Goal: Task Accomplishment & Management: Use online tool/utility

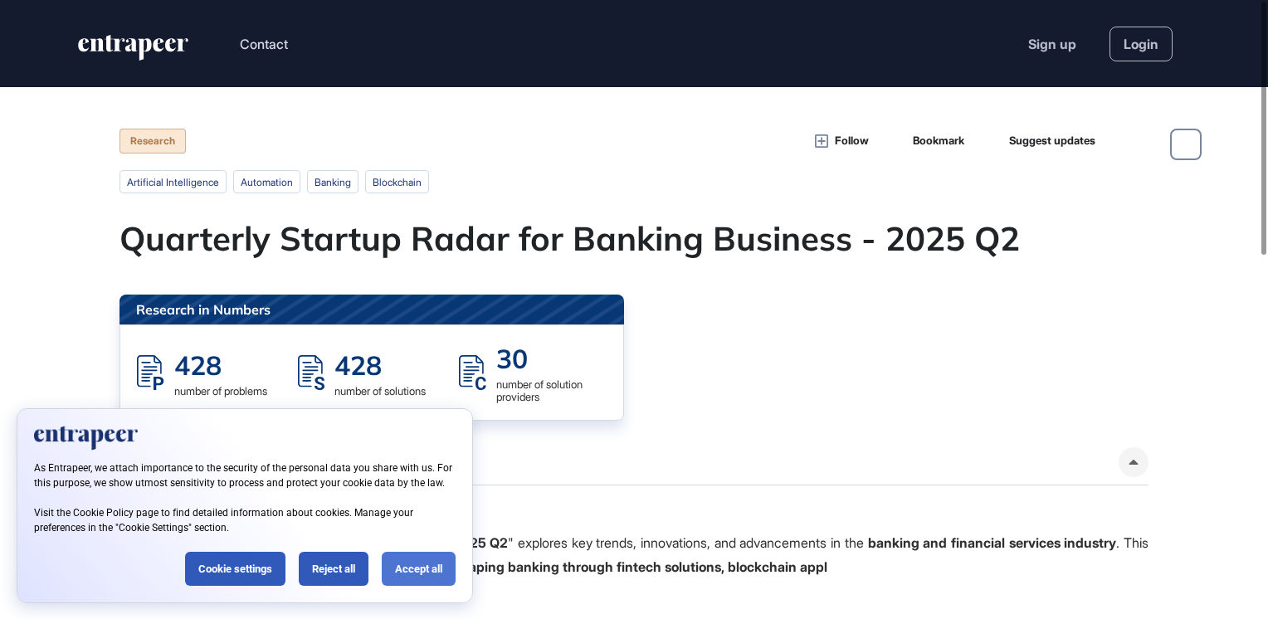
click at [408, 577] on div "Accept all" at bounding box center [419, 569] width 74 height 34
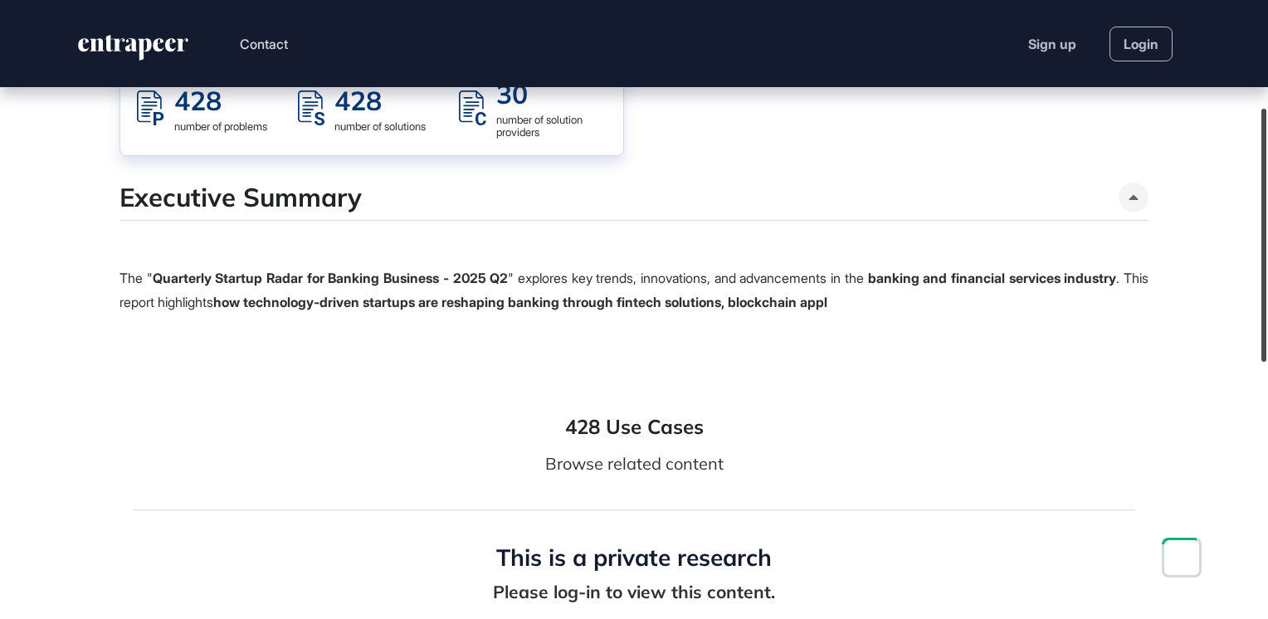
scroll to position [265, 0]
drag, startPoint x: 1261, startPoint y: 262, endPoint x: 1246, endPoint y: 306, distance: 46.4
click at [1246, 306] on div "Contact Sign up Login Research Follow Bookmark Suggest updates artificial intel…" at bounding box center [634, 309] width 1268 height 619
click at [1266, 251] on div at bounding box center [1263, 236] width 5 height 253
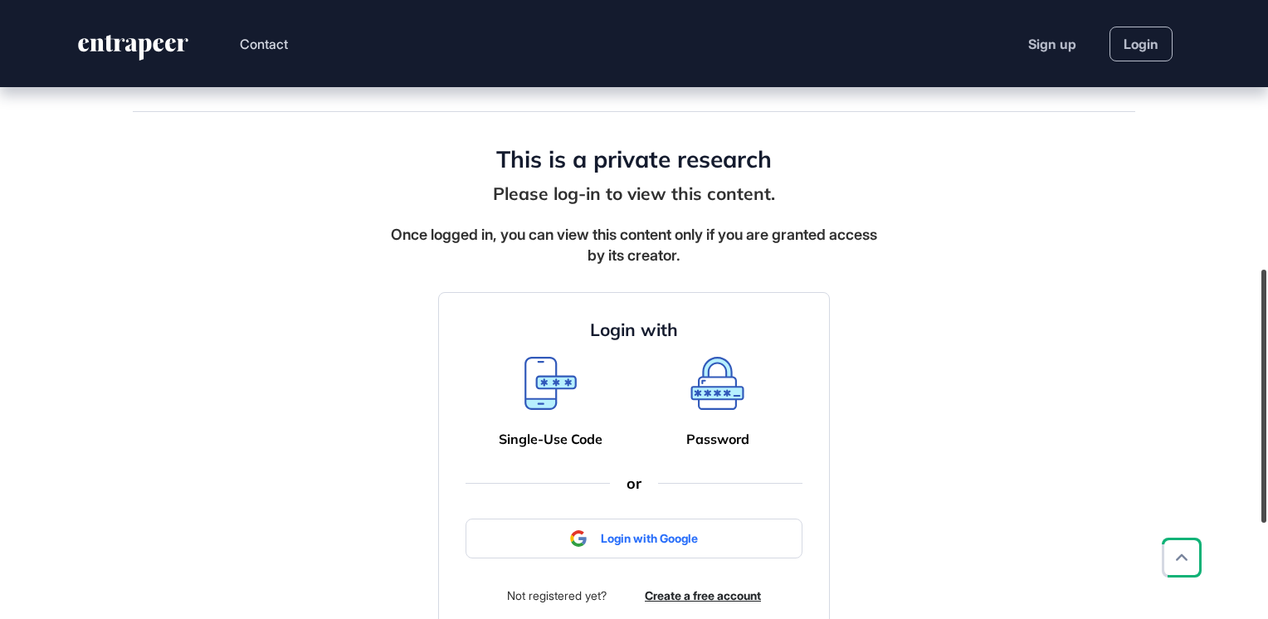
click at [1251, 413] on div "Contact Sign up Login Research Follow Bookmark Suggest updates artificial intel…" at bounding box center [634, 309] width 1268 height 619
click at [593, 539] on div at bounding box center [633, 538] width 337 height 40
click at [645, 539] on div at bounding box center [633, 538] width 337 height 40
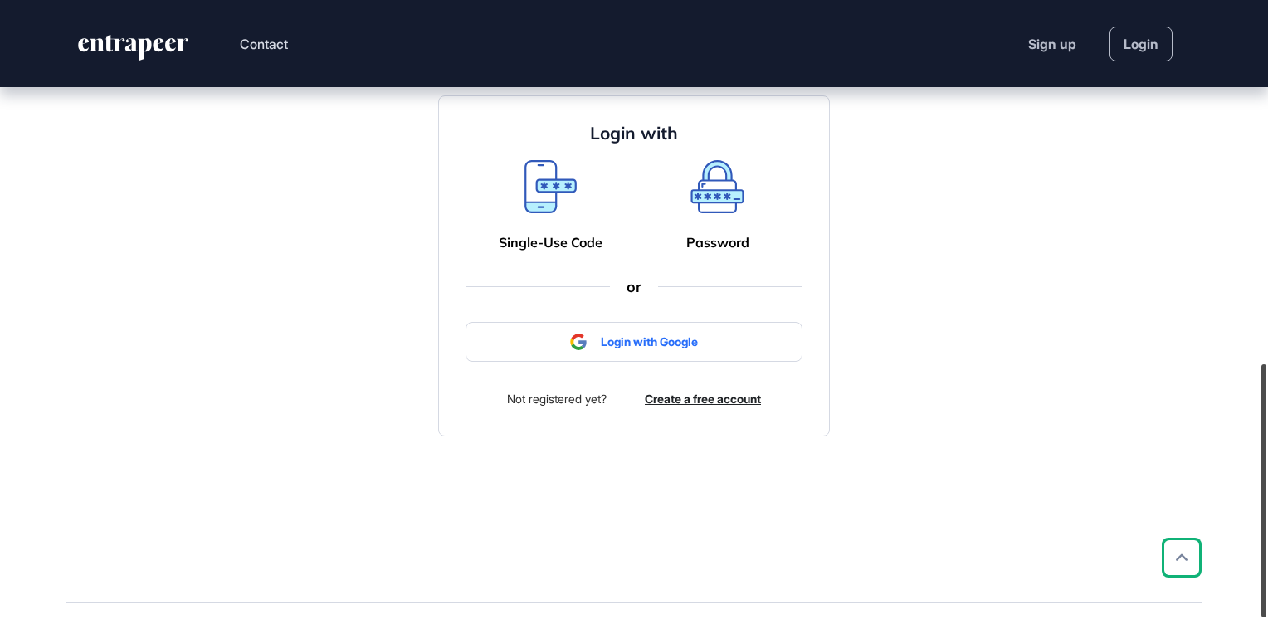
scroll to position [888, 0]
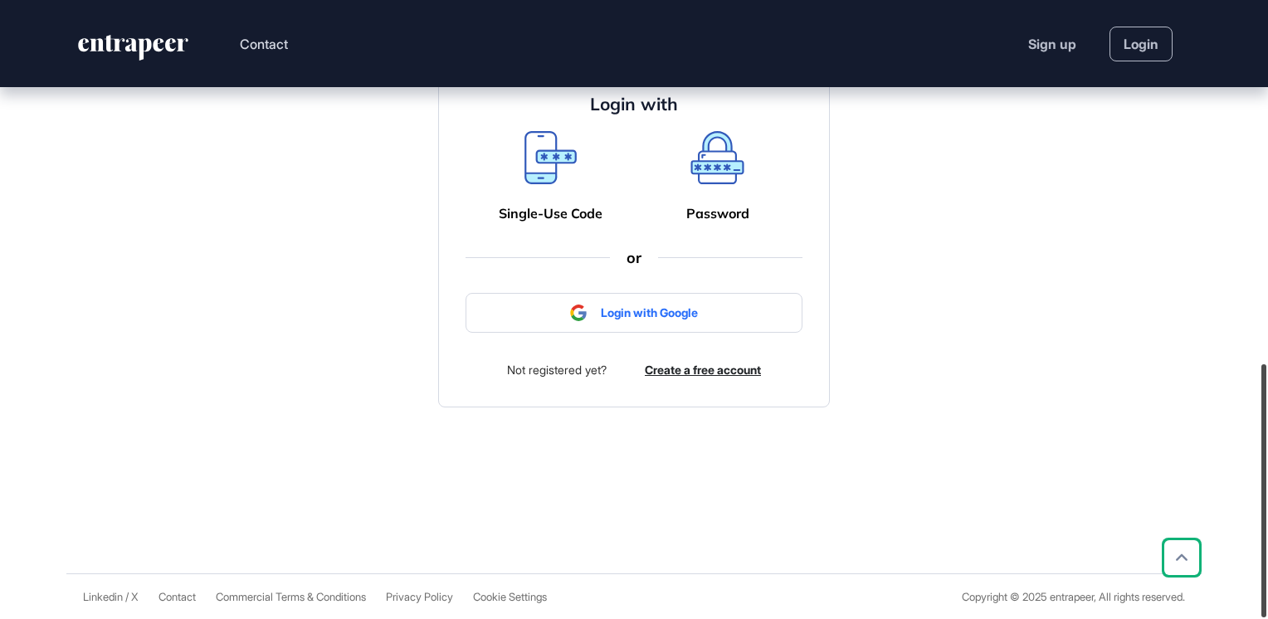
drag, startPoint x: 1270, startPoint y: 417, endPoint x: 1269, endPoint y: 456, distance: 39.0
click at [1267, 456] on html "Contact Sign up Login Research Follow Bookmark Suggest updates artificial intel…" at bounding box center [634, 309] width 1268 height 619
click at [654, 313] on div at bounding box center [633, 313] width 337 height 40
click at [597, 300] on div at bounding box center [633, 313] width 337 height 40
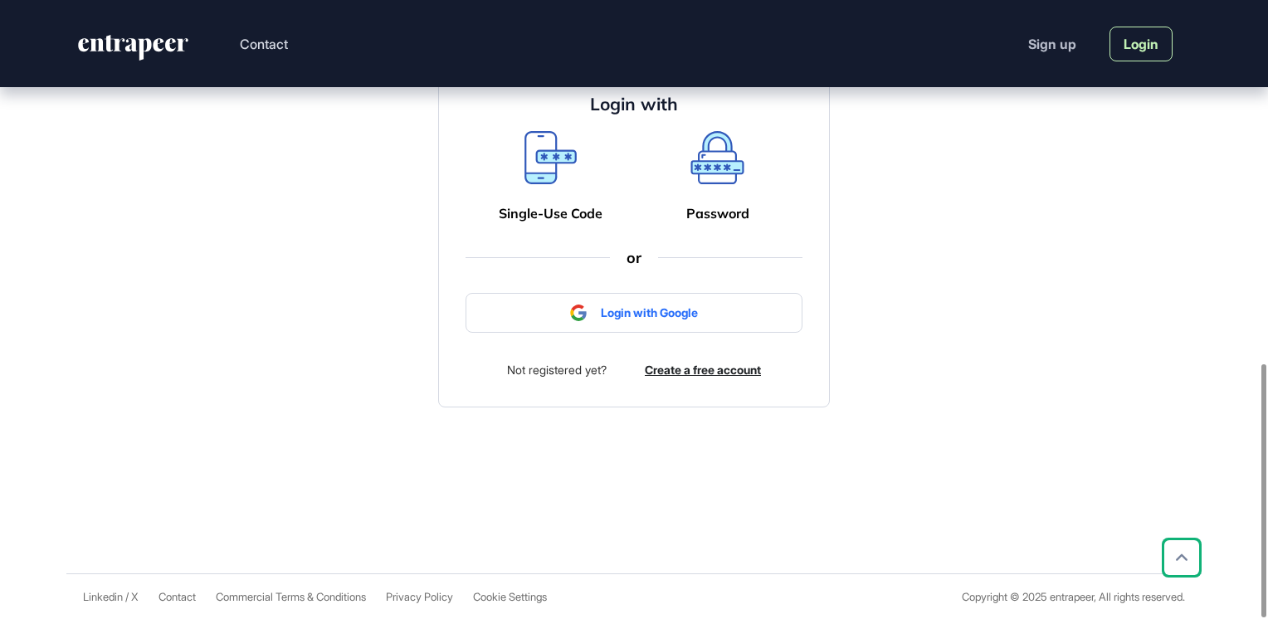
click at [1138, 44] on link "Login" at bounding box center [1140, 44] width 63 height 35
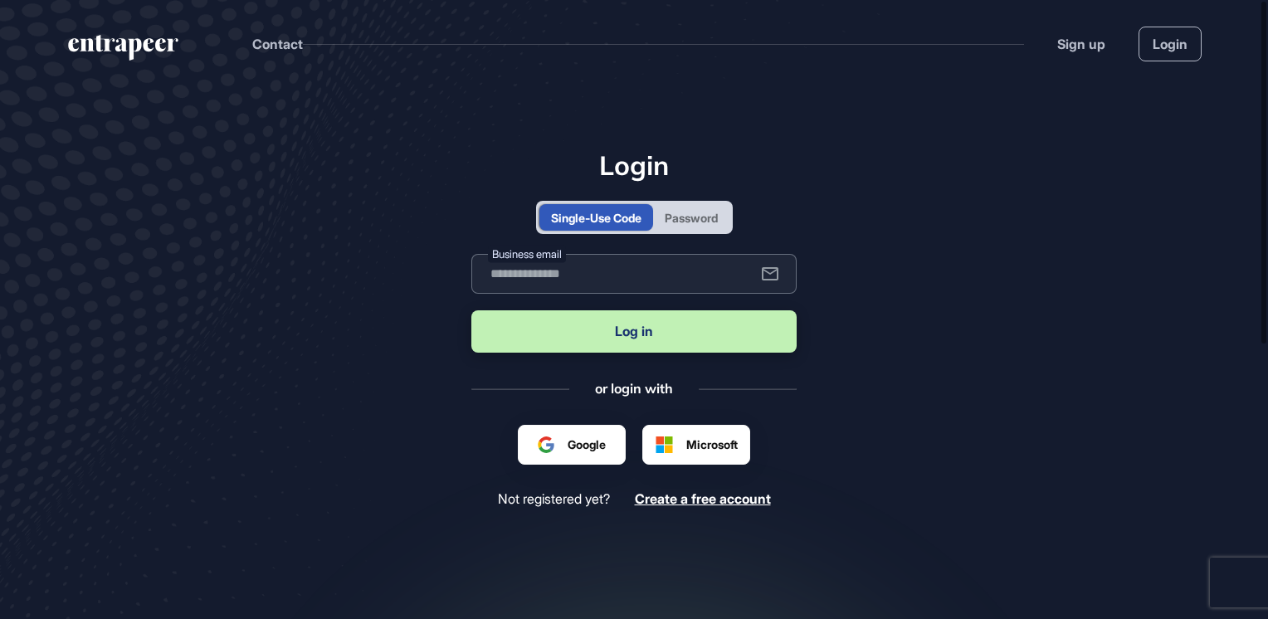
click at [643, 280] on input "text" at bounding box center [633, 274] width 325 height 40
type input "**********"
click at [604, 329] on button "Log in" at bounding box center [633, 331] width 325 height 42
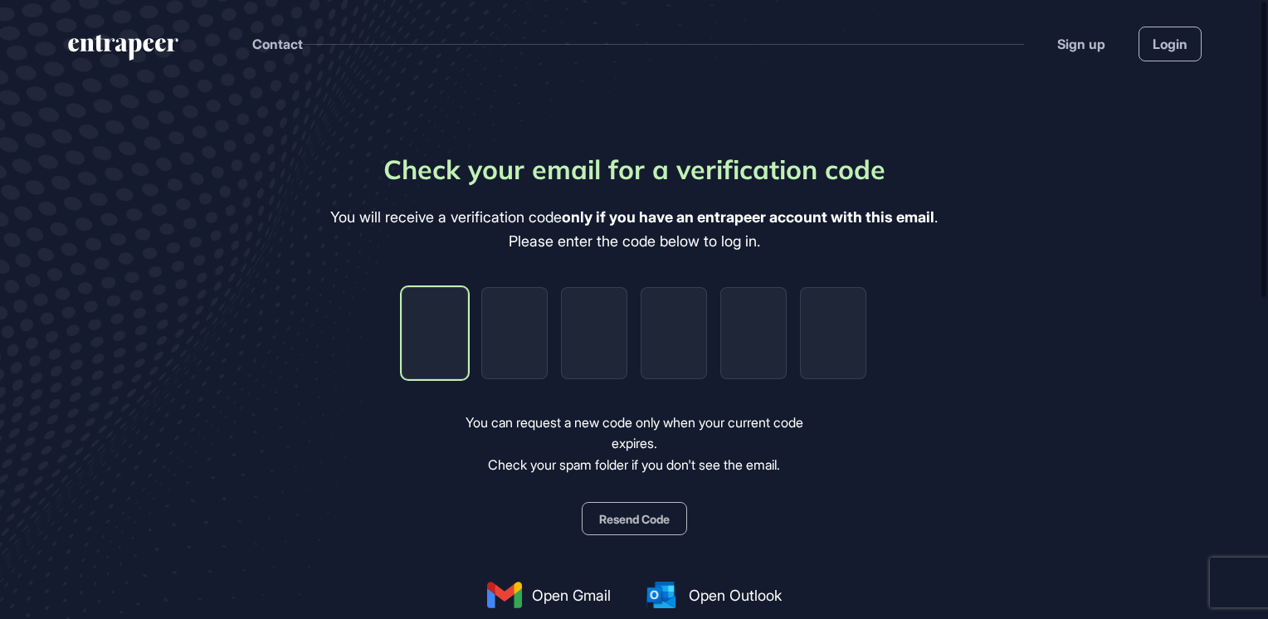
type input "*"
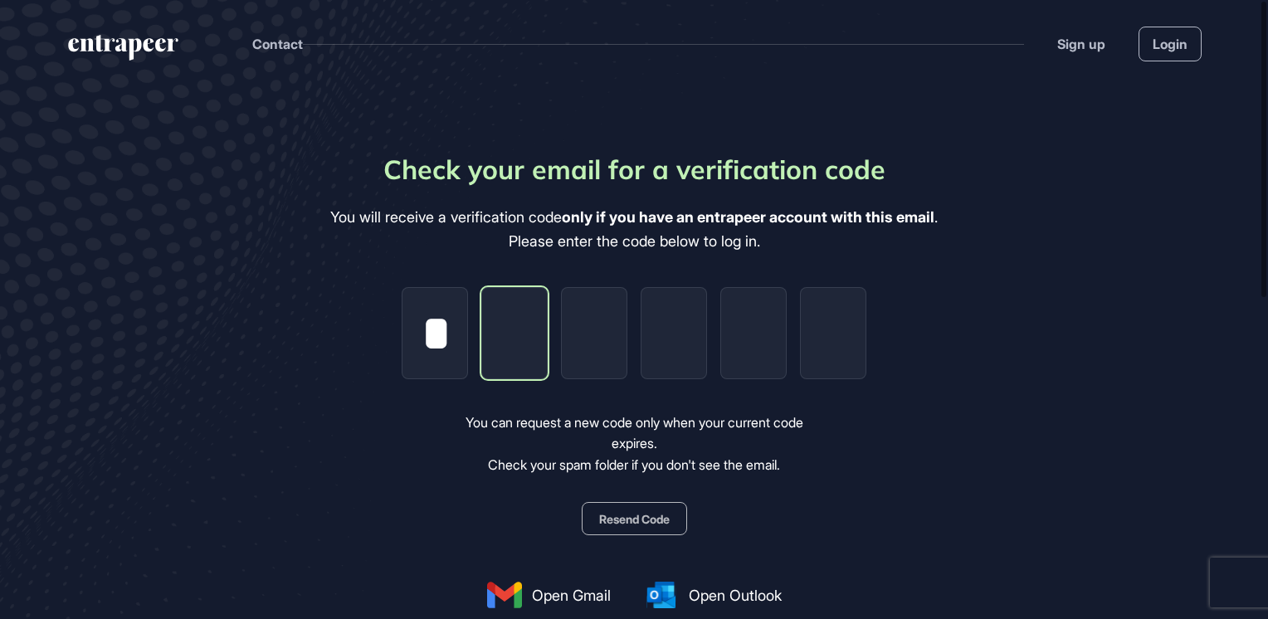
type input "*"
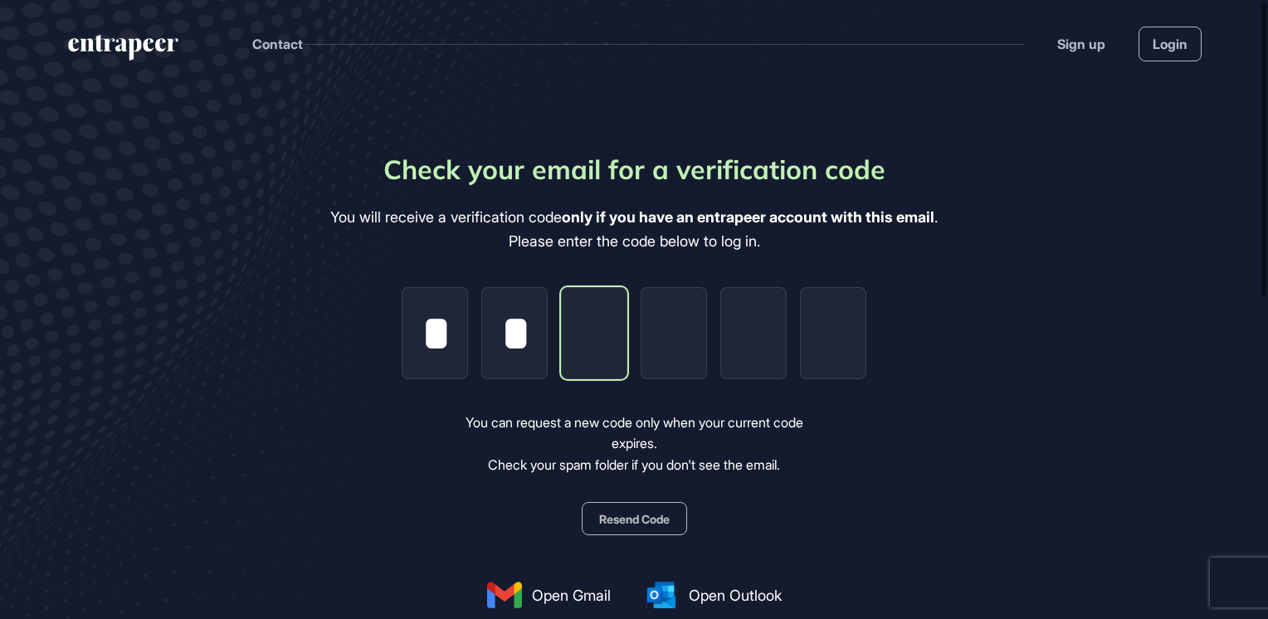
type input "*"
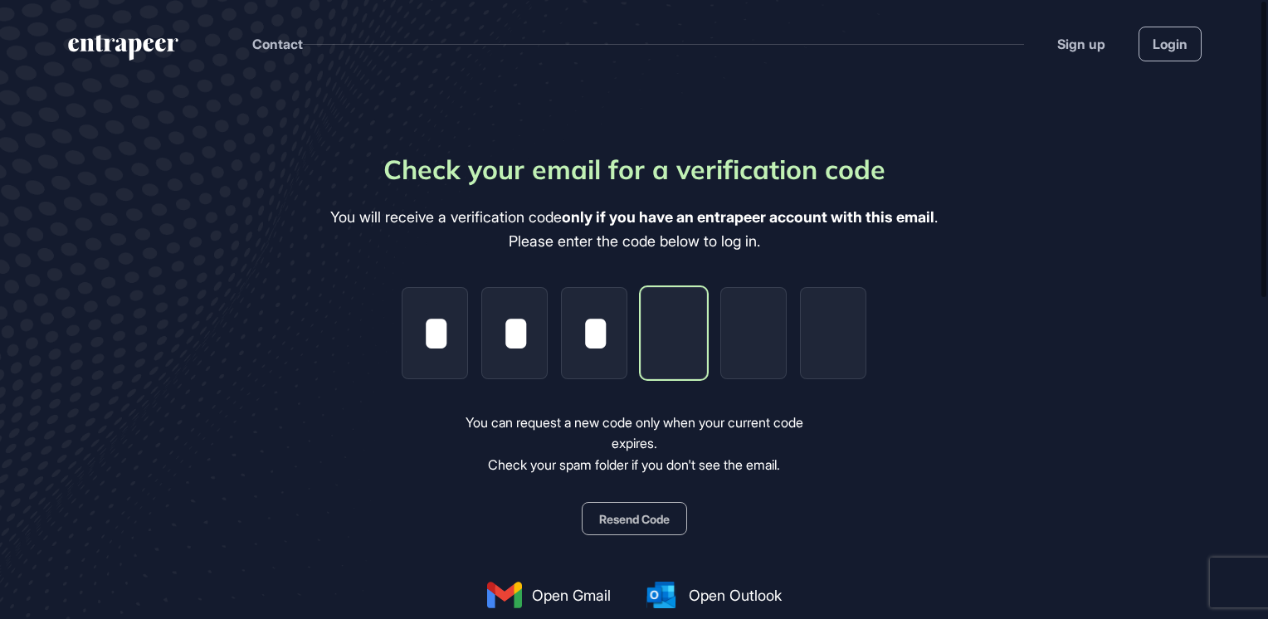
type input "*"
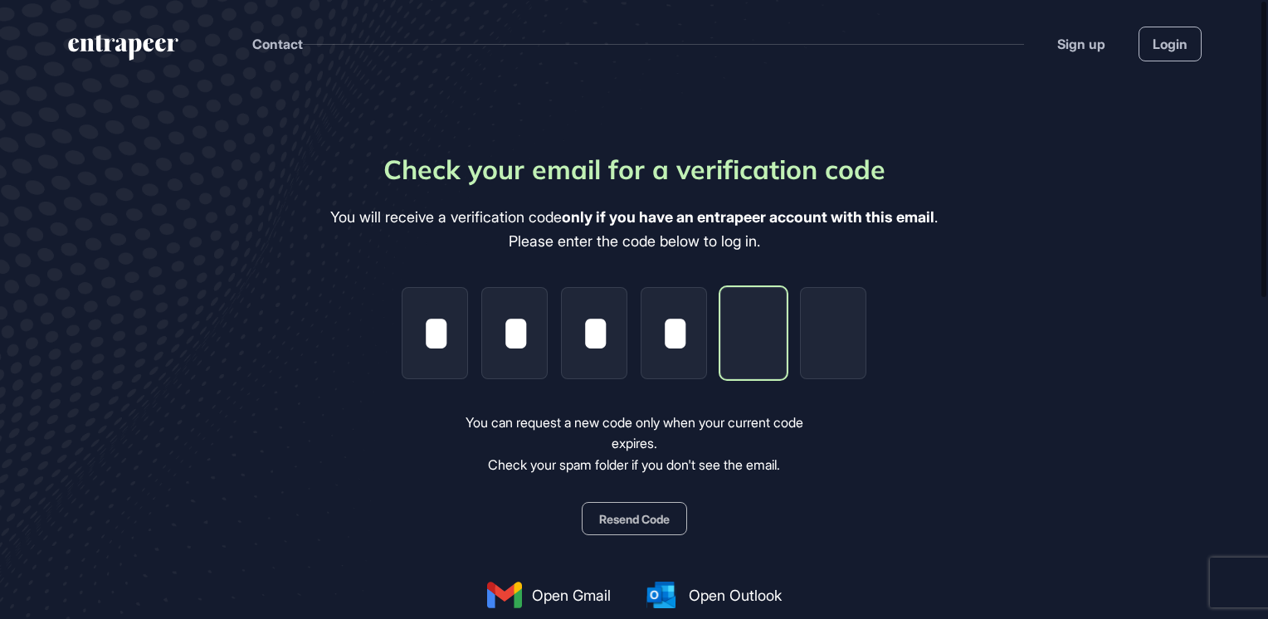
type input "*"
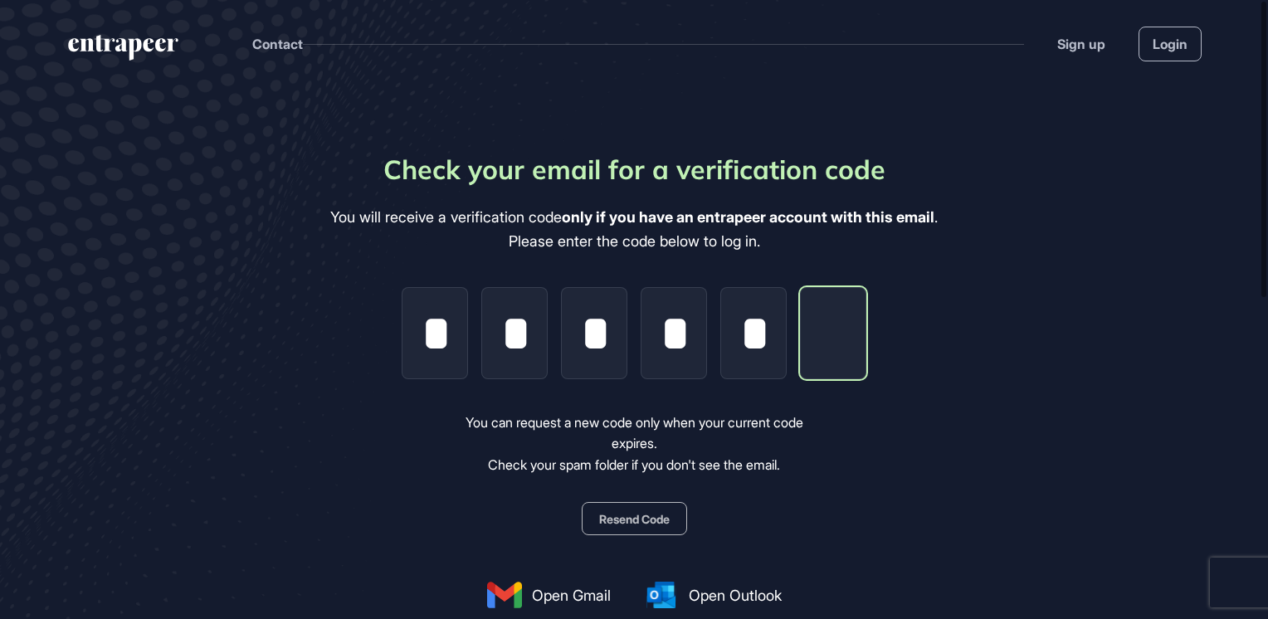
type input "*"
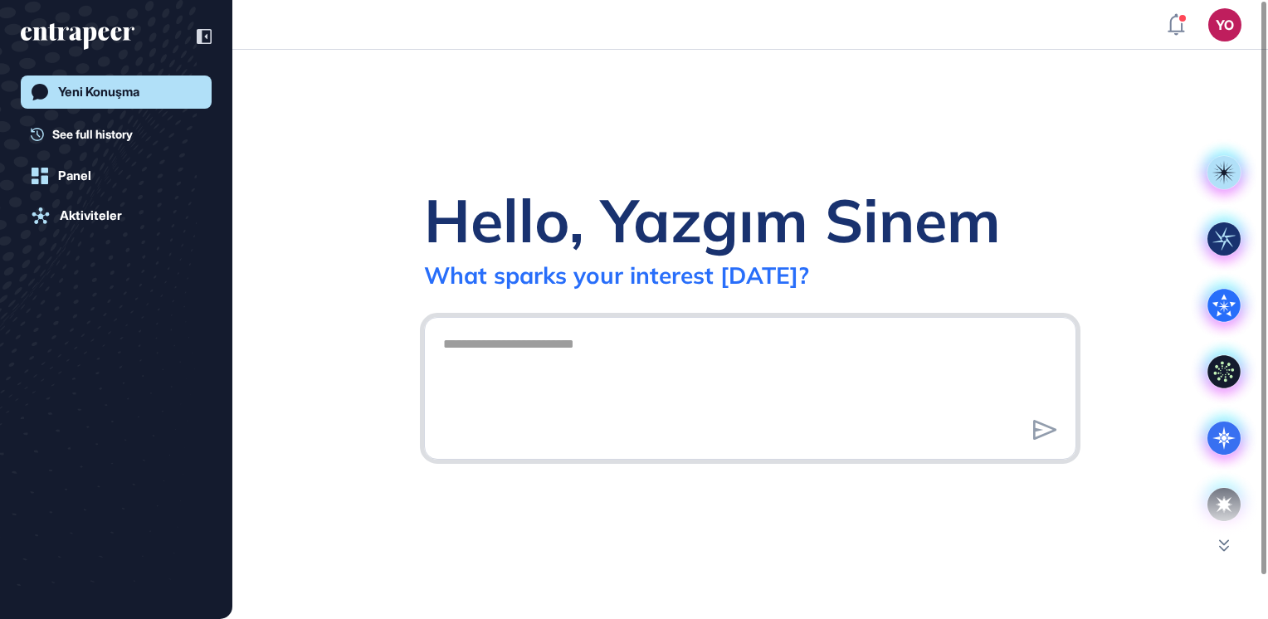
click at [554, 355] on textarea at bounding box center [750, 386] width 634 height 116
click at [66, 33] on icon "entrapeer-logo" at bounding box center [78, 36] width 114 height 27
click at [601, 376] on textarea at bounding box center [750, 386] width 634 height 116
click at [906, 386] on textarea at bounding box center [750, 386] width 634 height 116
type textarea "*******"
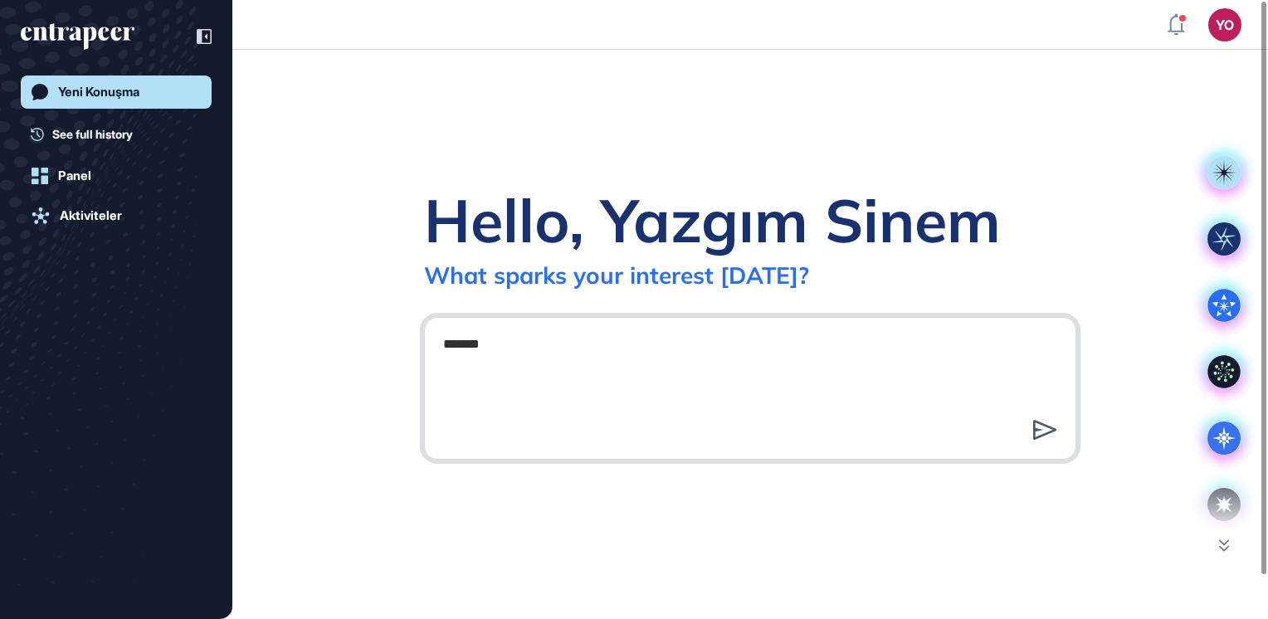
click at [1041, 436] on icon at bounding box center [1045, 430] width 24 height 20
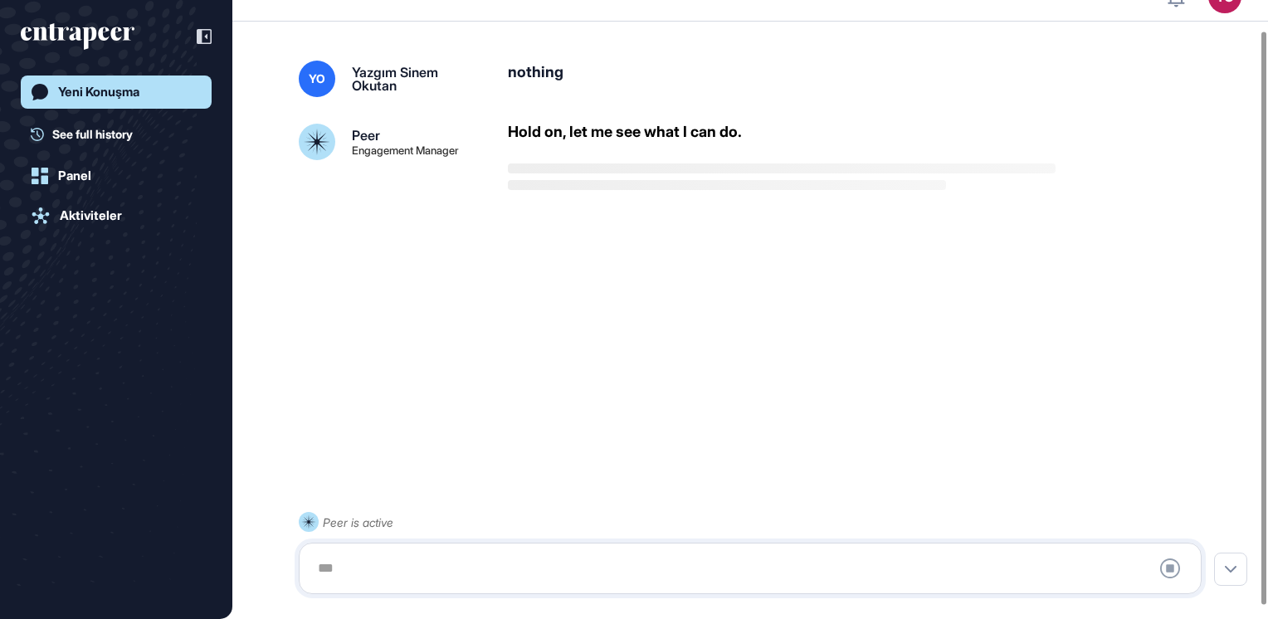
scroll to position [46, 0]
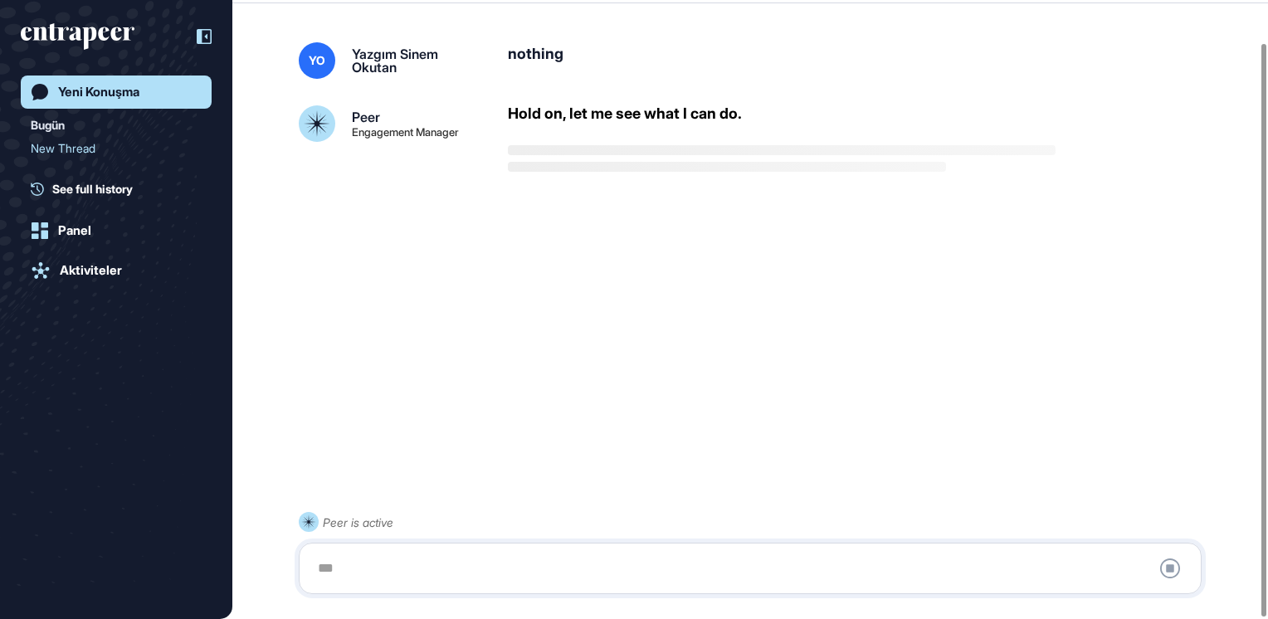
click at [204, 38] on icon at bounding box center [204, 36] width 15 height 15
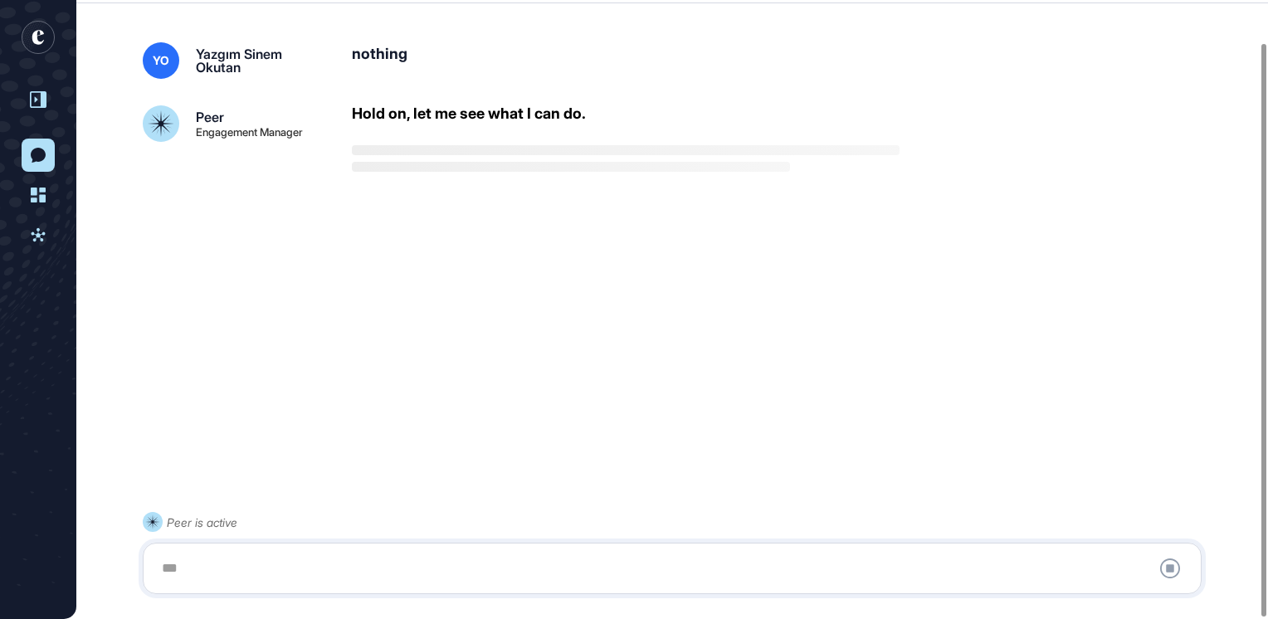
click at [35, 39] on icon "entrapeer-logo" at bounding box center [38, 37] width 12 height 14
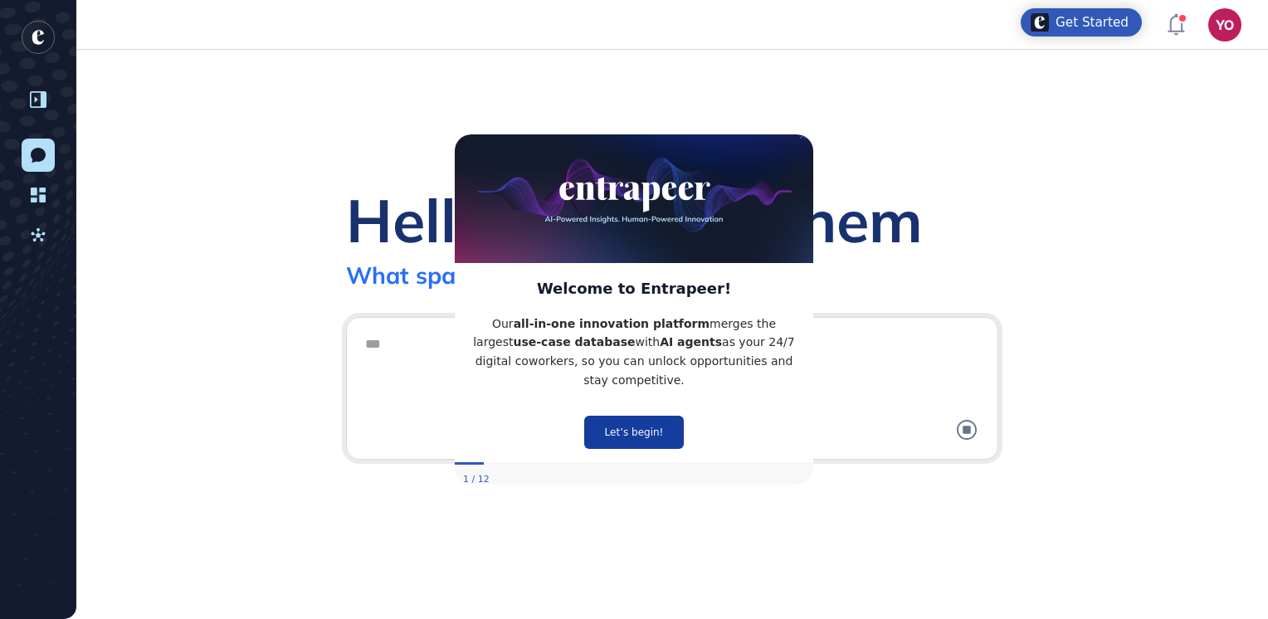
click at [627, 421] on button "Let’s begin!" at bounding box center [634, 431] width 100 height 33
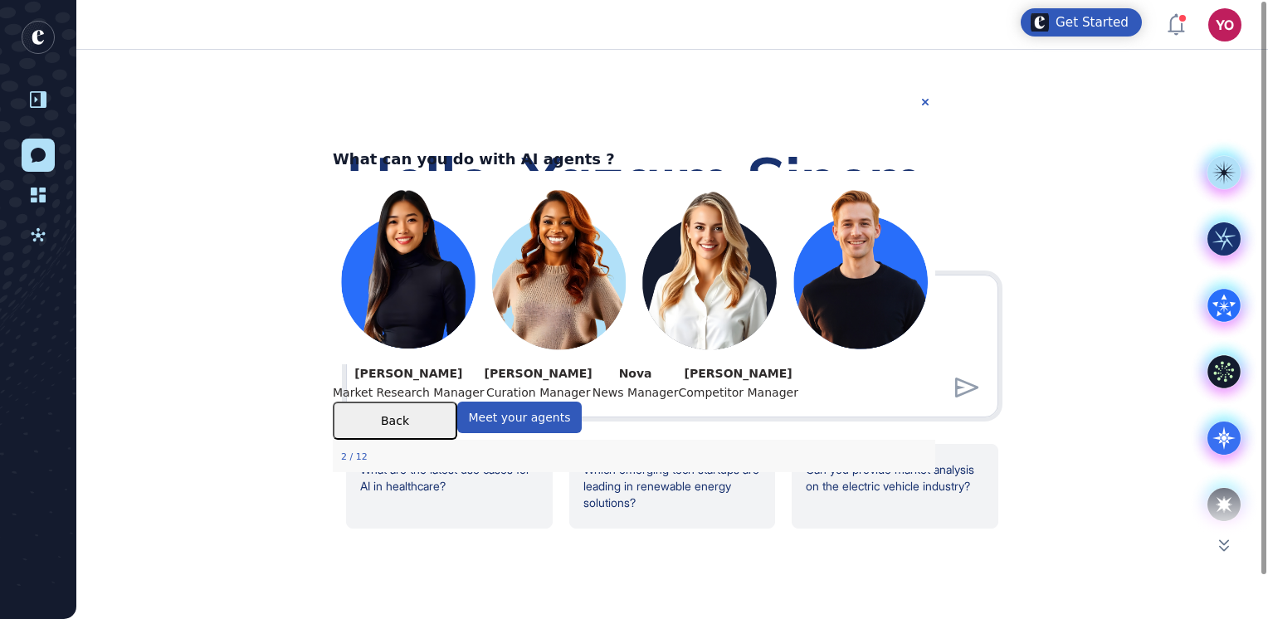
click at [661, 551] on div "Hello, Yazgım Sinem What sparks your interest [DATE]? What are the latest use c…" at bounding box center [671, 334] width 1191 height 569
click at [34, 187] on icon at bounding box center [38, 195] width 15 height 17
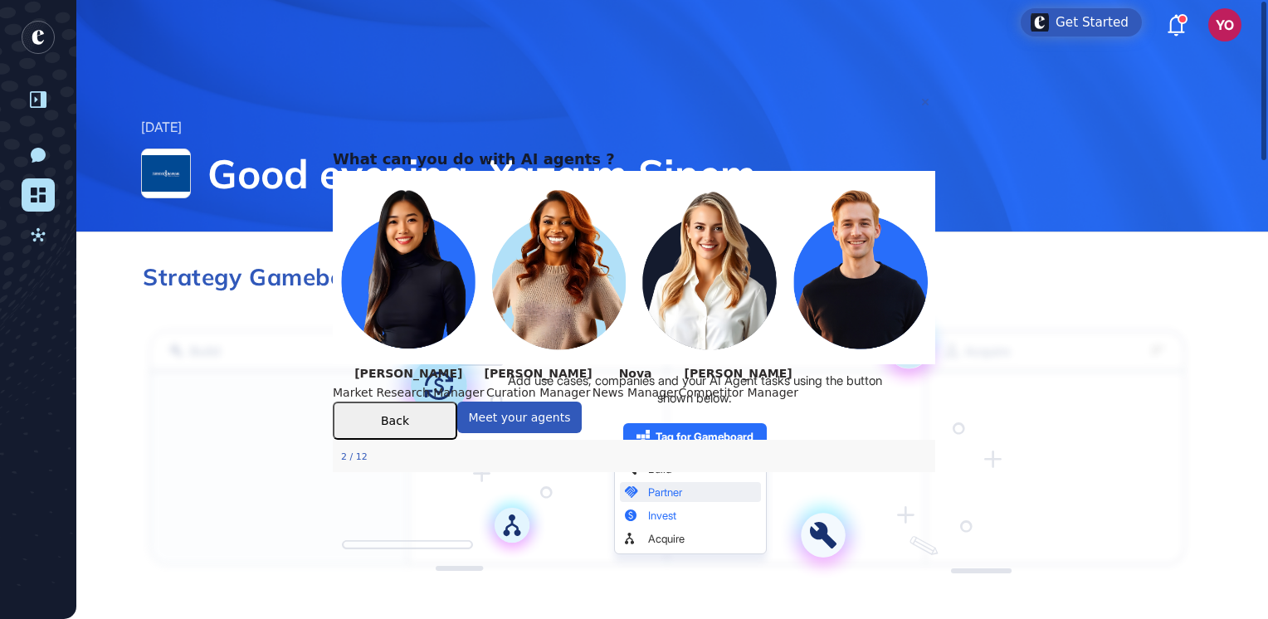
click at [110, 153] on div "[DATE] Good evening, Yazgım Sinem." at bounding box center [671, 165] width 1193 height 131
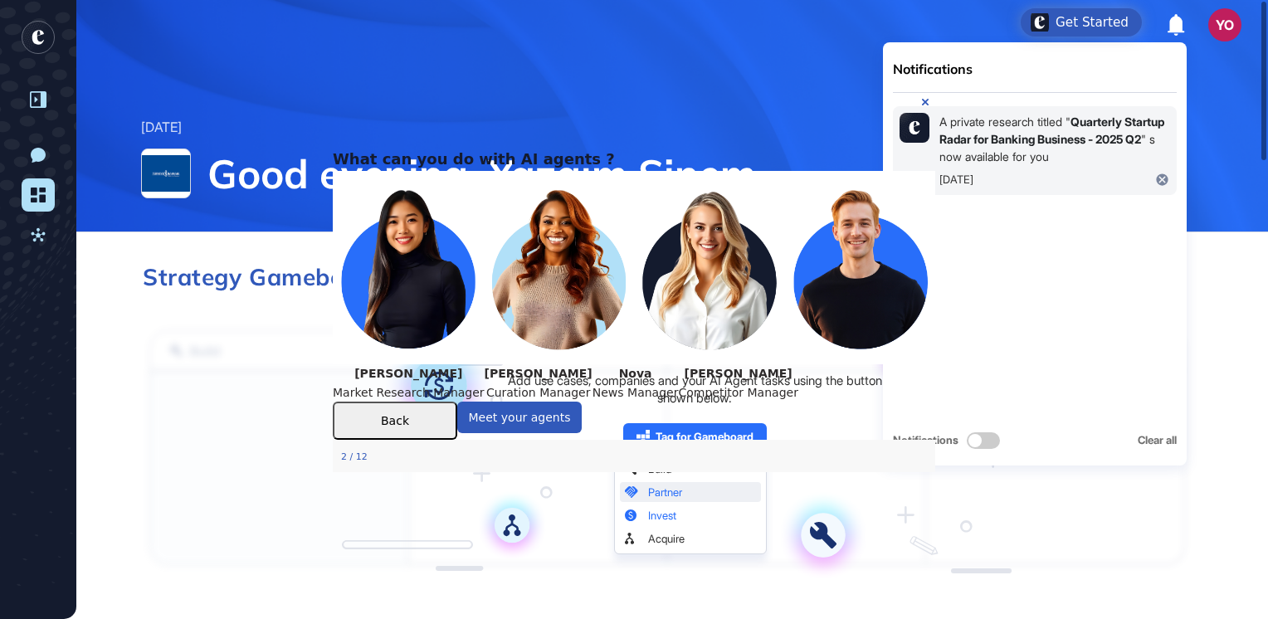
click at [1040, 163] on div "A private research titled " Quarterly Startup Radar for Banking Business - 2025…" at bounding box center [1054, 139] width 231 height 52
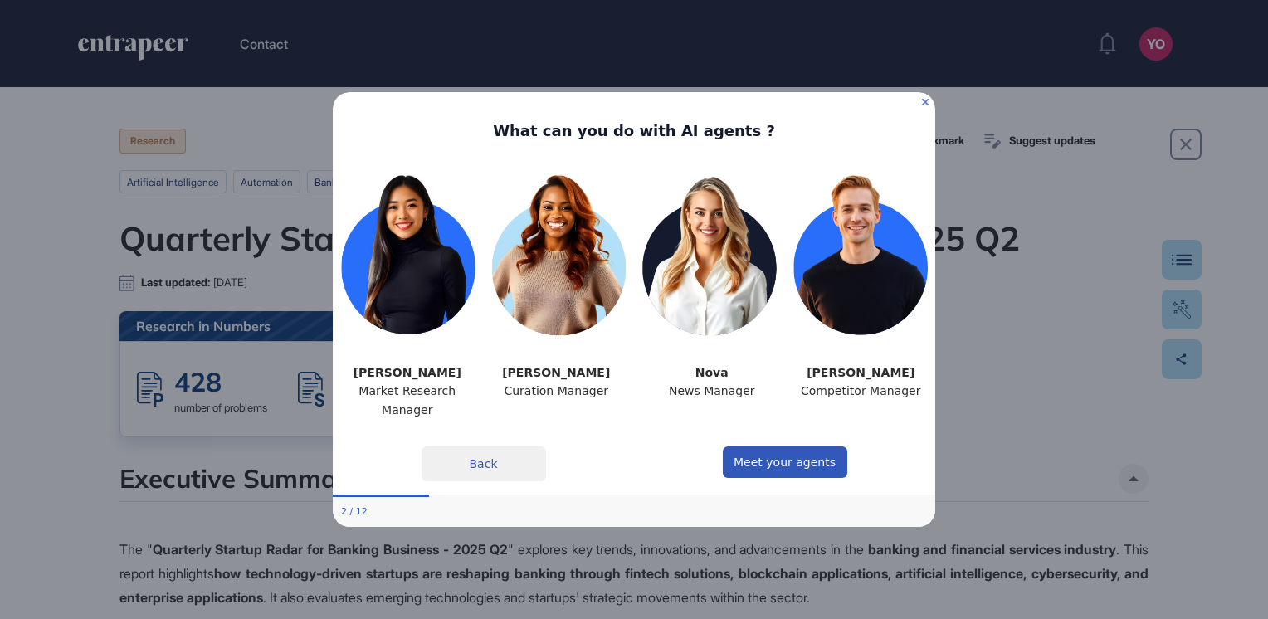
click at [927, 103] on icon "Close Preview" at bounding box center [925, 102] width 7 height 7
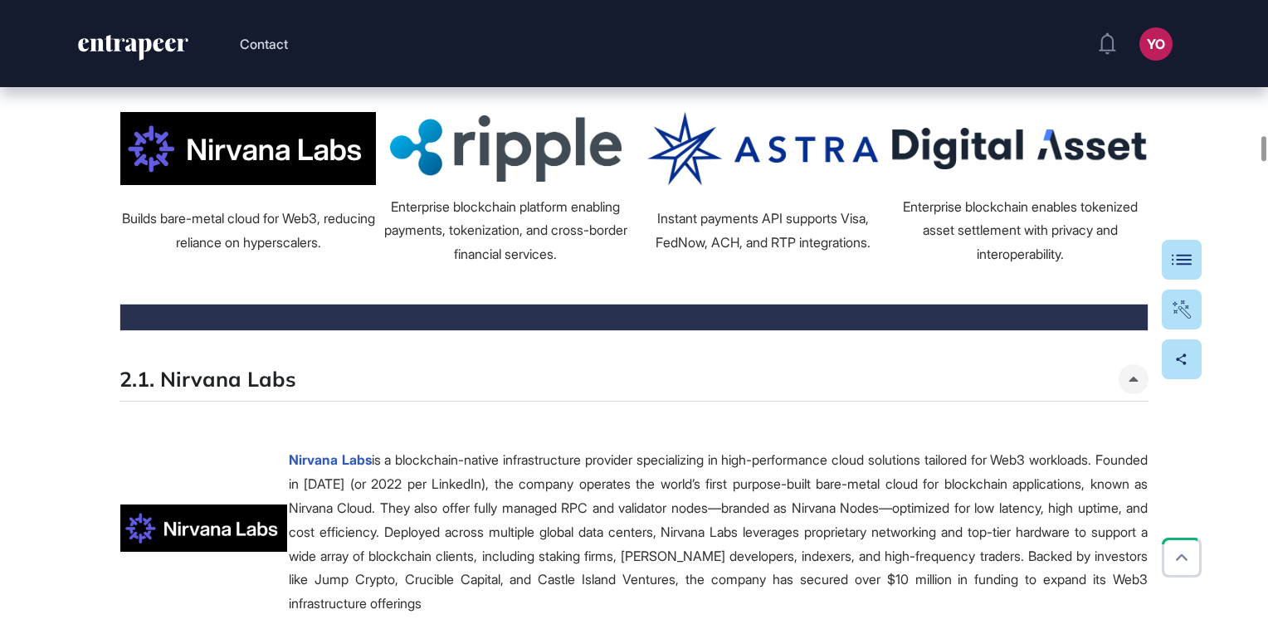
scroll to position [5608, 0]
